Goal: Obtain resource: Obtain resource

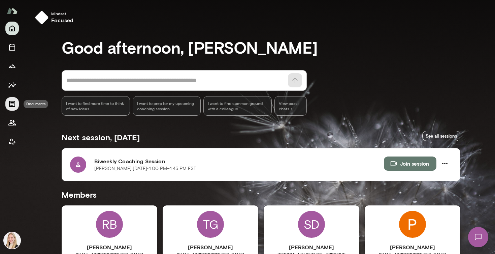
click at [14, 104] on icon "Documents" at bounding box center [12, 104] width 8 height 8
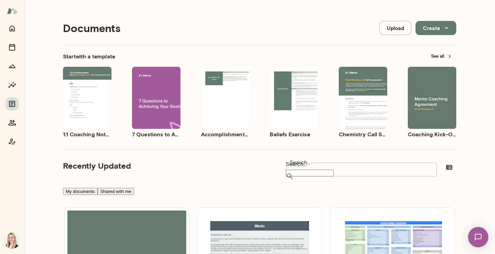
click at [446, 59] on button "See all" at bounding box center [441, 56] width 29 height 10
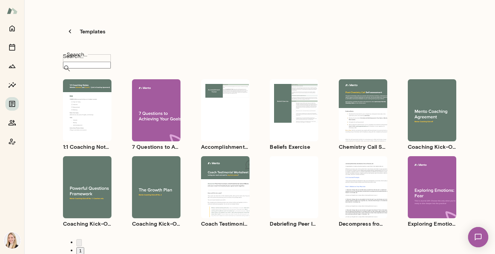
scroll to position [5, 0]
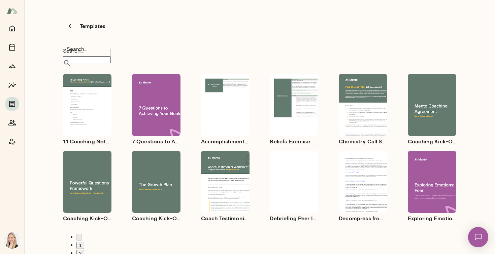
click at [84, 250] on button "2" at bounding box center [81, 253] width 8 height 7
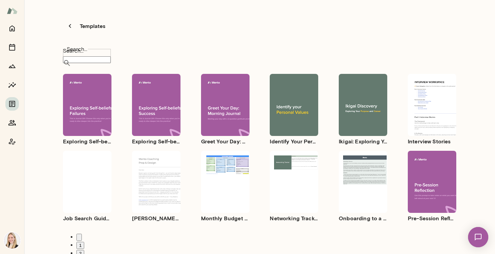
click at [298, 74] on div "Use template Preview" at bounding box center [294, 105] width 49 height 62
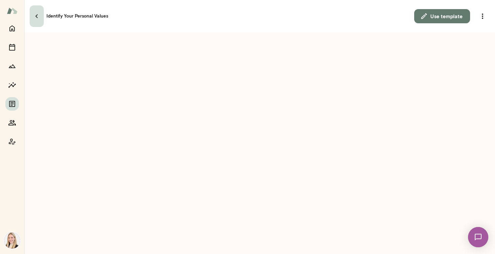
click at [38, 12] on icon "button" at bounding box center [37, 16] width 8 height 8
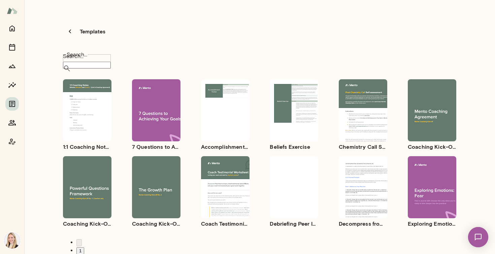
click at [84, 253] on button "2" at bounding box center [81, 258] width 8 height 7
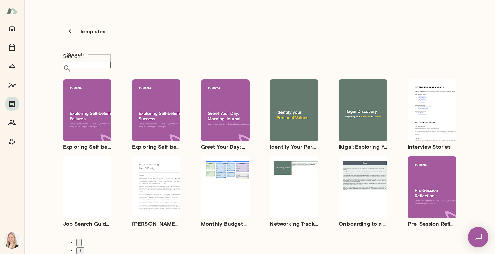
click at [371, 81] on div "Use template Preview" at bounding box center [363, 110] width 49 height 62
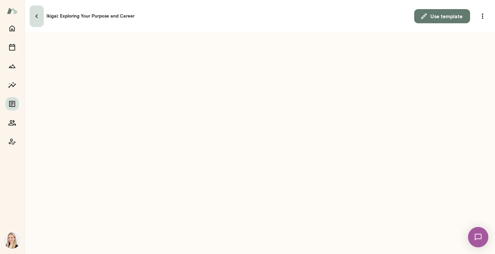
click at [37, 12] on icon "button" at bounding box center [37, 16] width 8 height 8
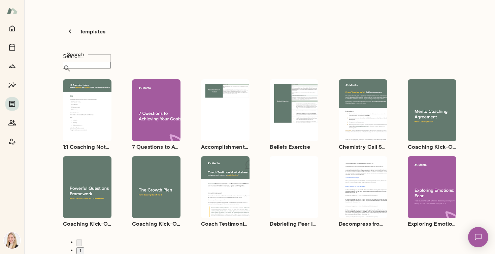
click at [419, 81] on div "Use template Preview" at bounding box center [432, 110] width 49 height 62
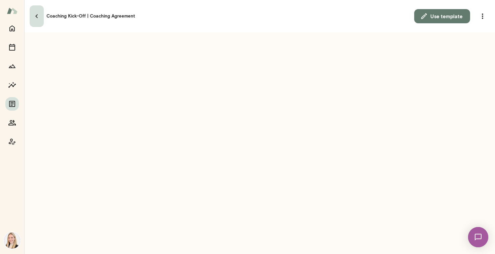
click at [35, 12] on icon "button" at bounding box center [37, 16] width 8 height 8
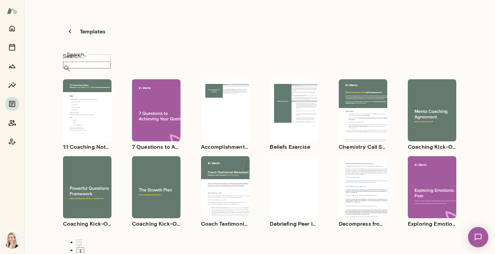
click at [84, 253] on button "2" at bounding box center [81, 258] width 8 height 7
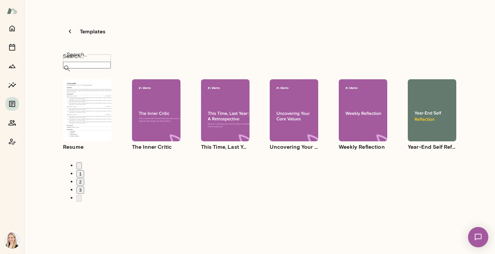
click at [84, 170] on button "1" at bounding box center [81, 173] width 8 height 7
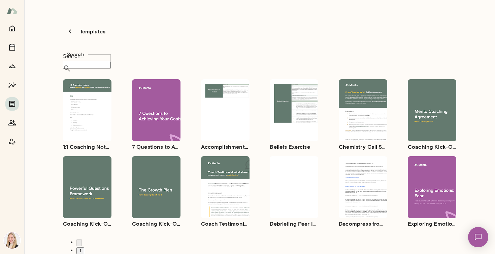
click at [84, 253] on button "2" at bounding box center [81, 258] width 8 height 7
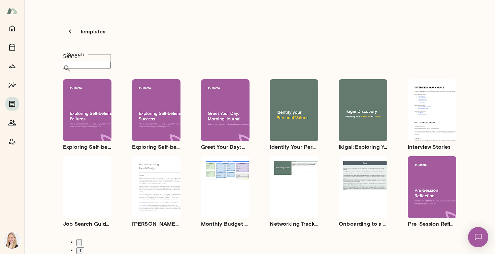
click at [84, 247] on button "1" at bounding box center [81, 250] width 8 height 7
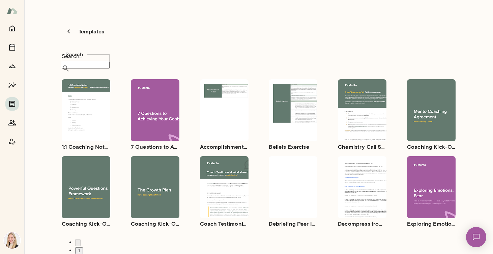
click at [158, 180] on span "Use template" at bounding box center [159, 182] width 24 height 5
click at [157, 194] on span "Preview" at bounding box center [159, 196] width 14 height 5
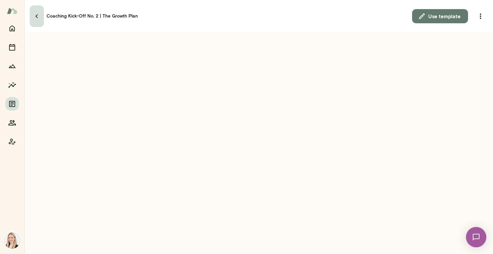
click at [37, 15] on icon "button" at bounding box center [37, 16] width 8 height 8
